Goal: Transaction & Acquisition: Subscribe to service/newsletter

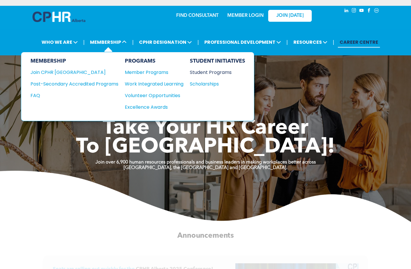
click at [207, 71] on div "Student Programs" at bounding box center [215, 72] width 50 height 7
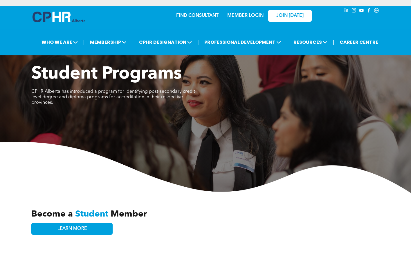
scroll to position [131, 0]
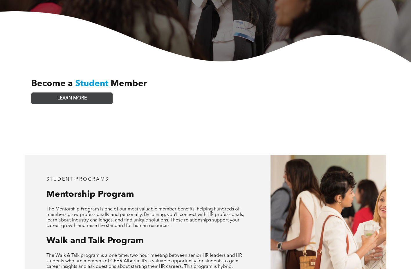
click at [90, 97] on link "LEARN MORE" at bounding box center [71, 99] width 81 height 12
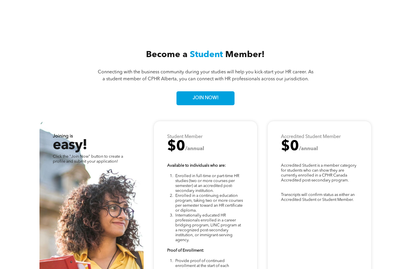
scroll to position [1398, 0]
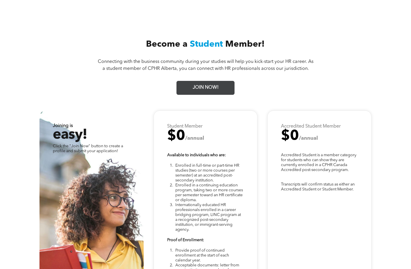
click at [197, 82] on span "JOIN NOW!" at bounding box center [206, 87] width 30 height 11
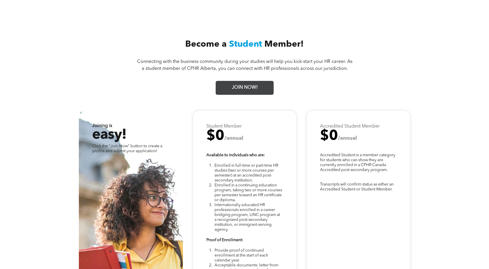
scroll to position [1462, 0]
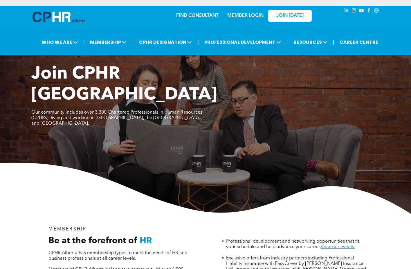
click at [253, 14] on link "MEMBER LOGIN" at bounding box center [245, 15] width 36 height 5
